Goal: Use online tool/utility: Utilize a website feature to perform a specific function

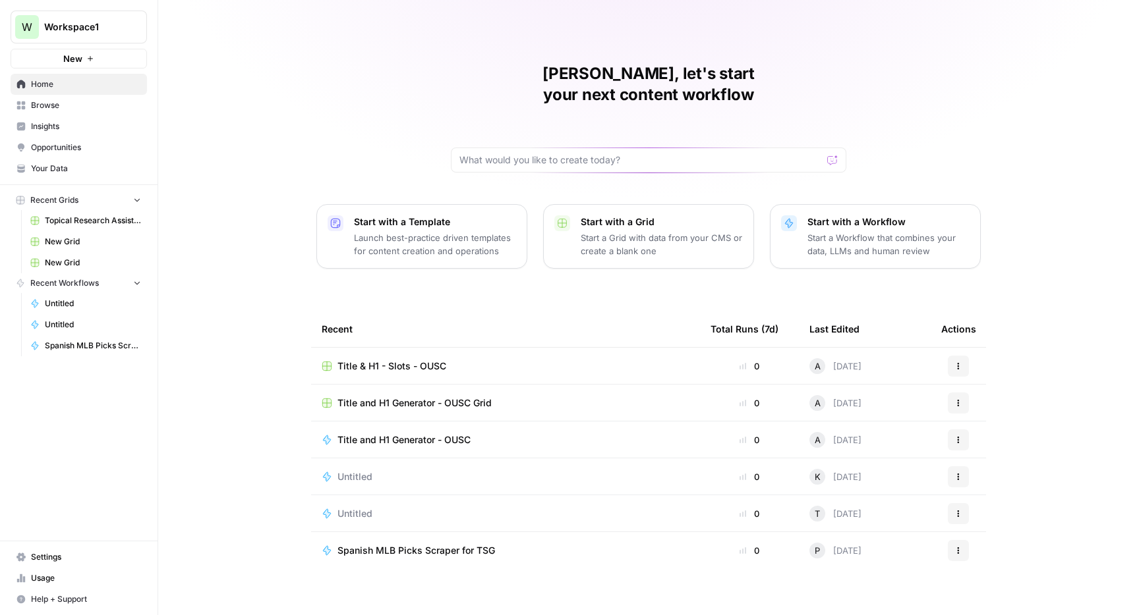
click at [414, 397] on span "Title and H1 Generator - OUSC Grid" at bounding box center [414, 403] width 154 height 13
click at [393, 434] on span "Title and H1 Generator - OUSC" at bounding box center [403, 440] width 133 height 13
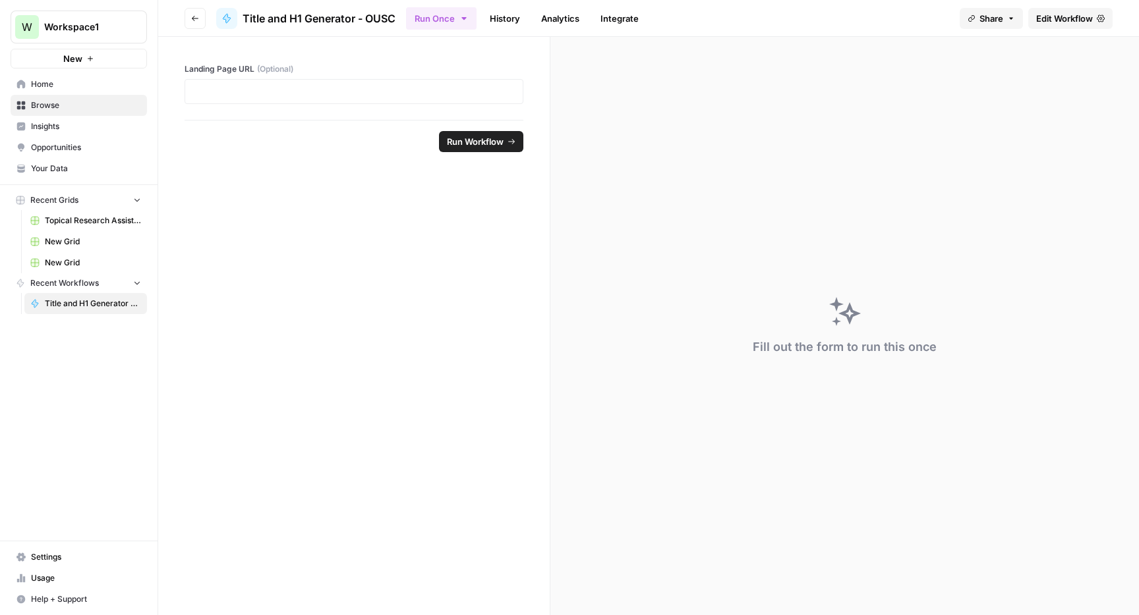
click at [459, 142] on span "Run Workflow" at bounding box center [475, 141] width 57 height 13
click at [378, 86] on p at bounding box center [354, 91] width 322 height 13
click at [473, 137] on span "Run Workflow" at bounding box center [475, 141] width 57 height 13
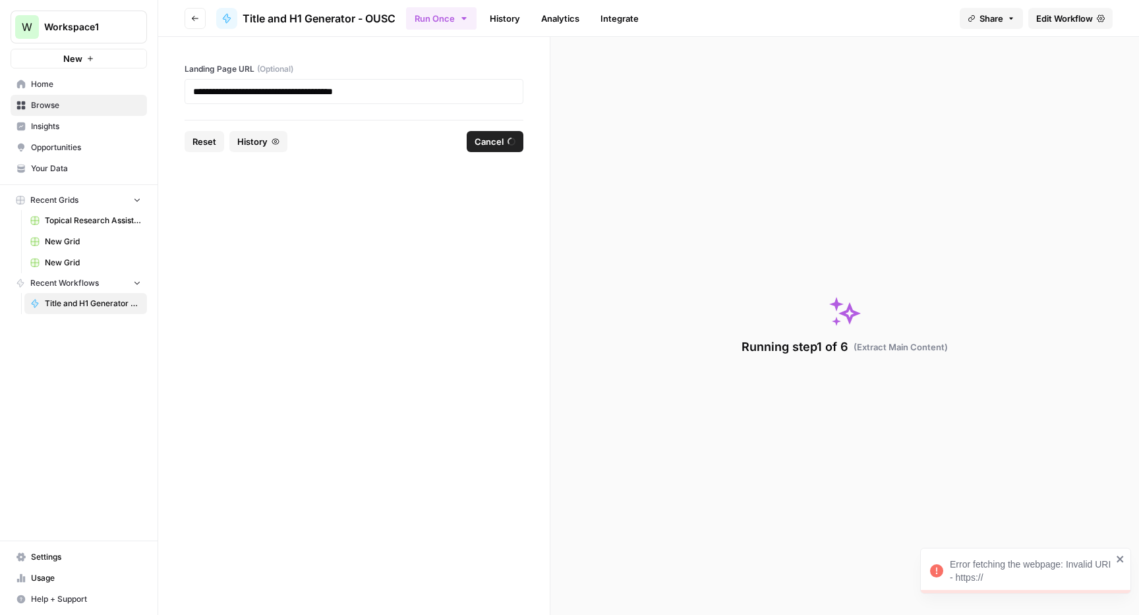
click at [1123, 557] on icon "close" at bounding box center [1119, 559] width 9 height 11
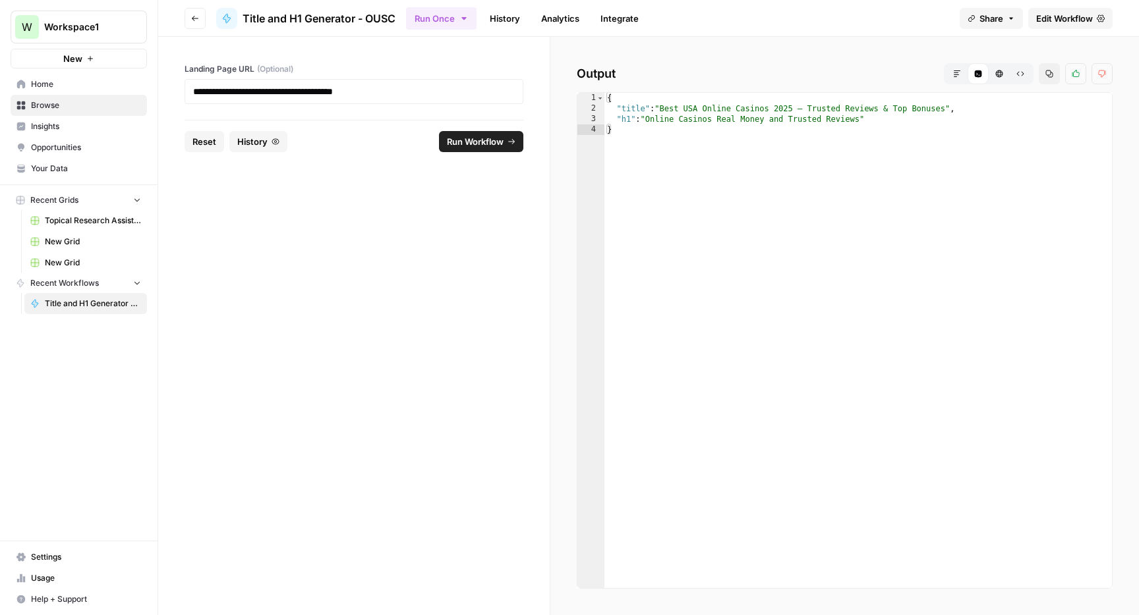
type textarea "**********"
drag, startPoint x: 664, startPoint y: 109, endPoint x: 942, endPoint y: 107, distance: 278.1
click at [942, 107] on div "{ "title" : "Best USA Online Casinos 2025 – Trusted Reviews & Top Bonuses" , "h…" at bounding box center [857, 351] width 507 height 517
click at [947, 106] on div "{ "title" : "Best USA Online Casinos 2025 – Trusted Reviews & Top Bonuses" , "h…" at bounding box center [857, 351] width 507 height 517
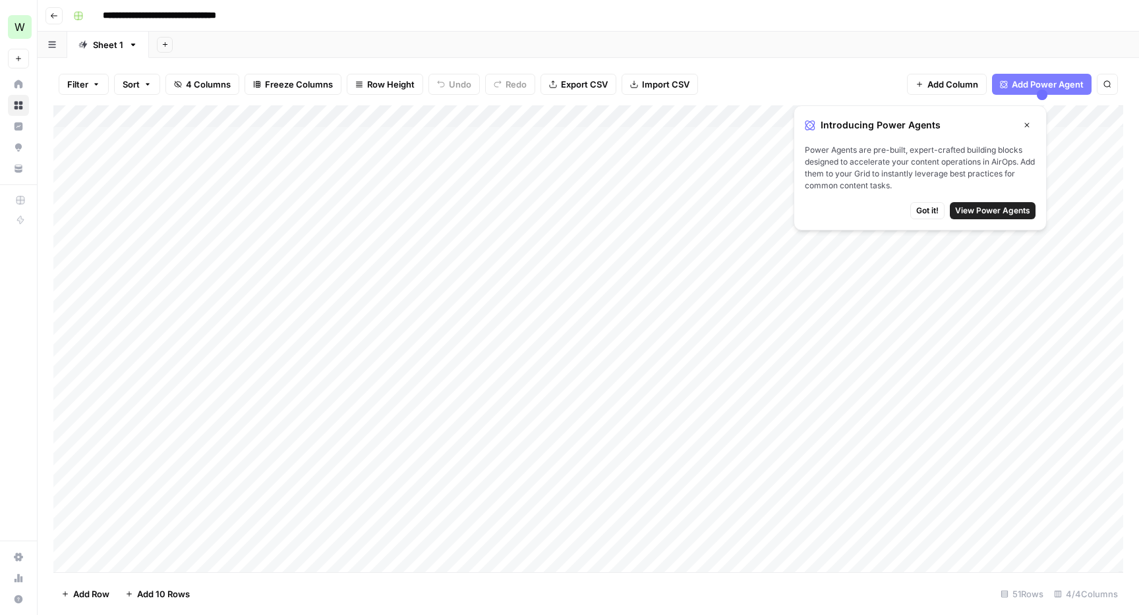
click at [795, 76] on div "Filter Sort 4 Columns Freeze Columns Row Height Undo Redo Export CSV Import CSV…" at bounding box center [587, 84] width 1069 height 42
drag, startPoint x: 289, startPoint y: 115, endPoint x: 424, endPoint y: 113, distance: 135.1
click at [424, 114] on div "Add Column" at bounding box center [587, 338] width 1069 height 467
click at [183, 560] on div "Add Column" at bounding box center [587, 338] width 1069 height 467
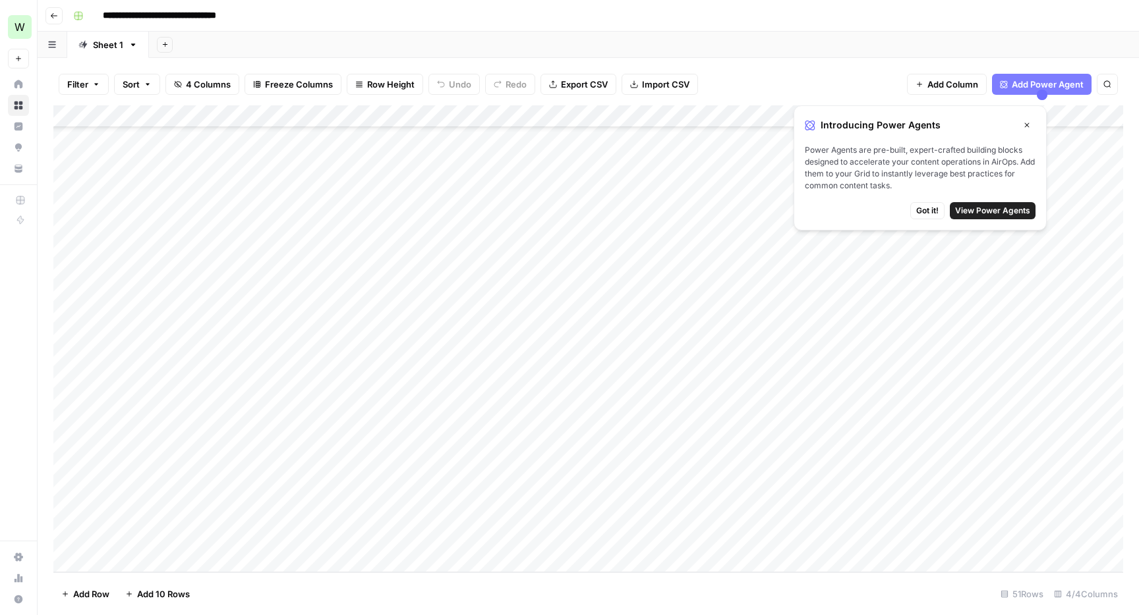
scroll to position [741, 0]
paste textarea "**********"
type textarea "**********"
click at [517, 538] on div "Add Column" at bounding box center [587, 338] width 1069 height 467
click at [926, 212] on span "Got it!" at bounding box center [927, 211] width 22 height 12
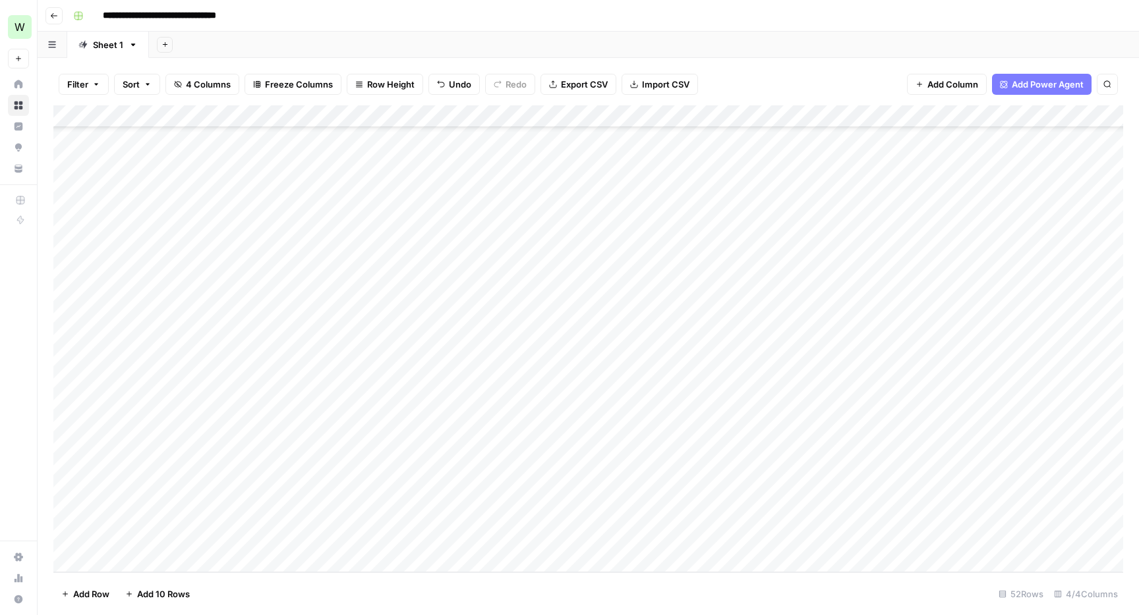
click at [473, 542] on div "Add Column" at bounding box center [587, 338] width 1069 height 467
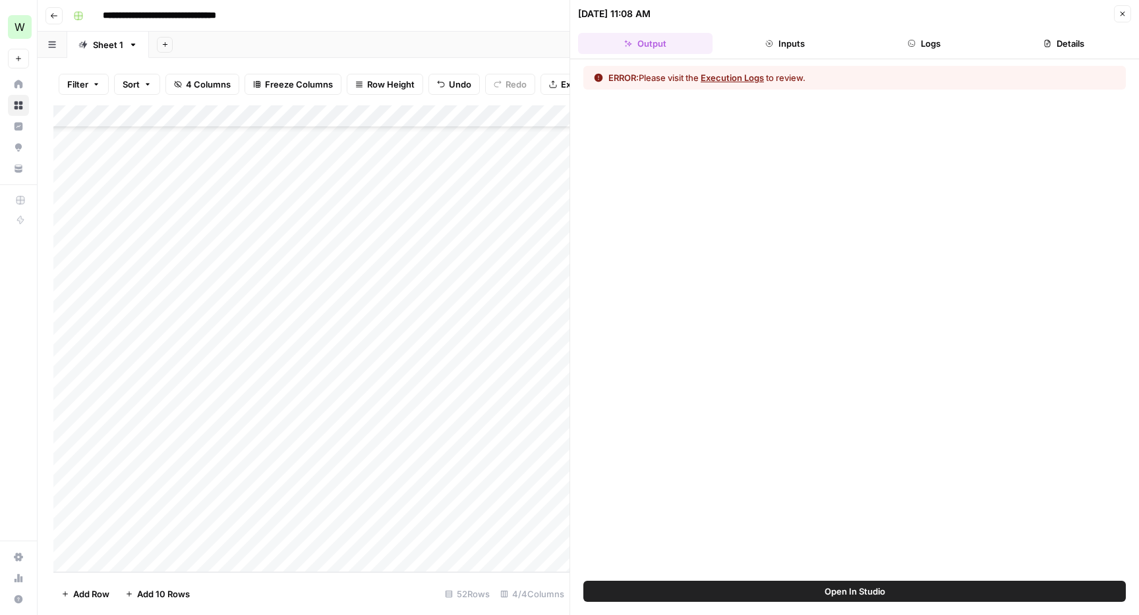
click at [1126, 13] on button "Close" at bounding box center [1122, 13] width 17 height 17
